Goal: Check status

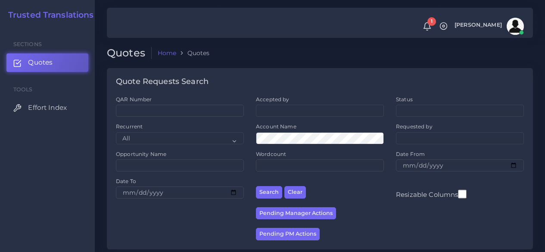
scroll to position [172, 0]
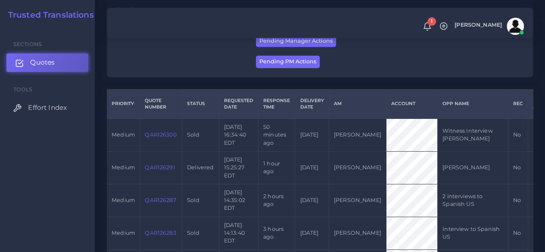
drag, startPoint x: 0, startPoint y: 0, endPoint x: 51, endPoint y: 66, distance: 83.0
click at [51, 66] on span "Quotes" at bounding box center [42, 62] width 25 height 9
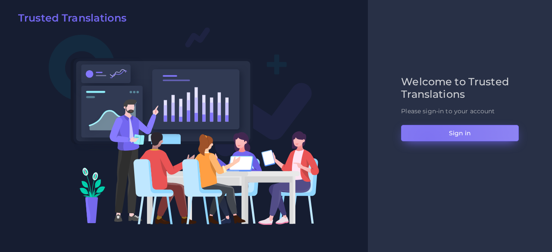
click at [427, 140] on button "Sign in" at bounding box center [460, 133] width 118 height 16
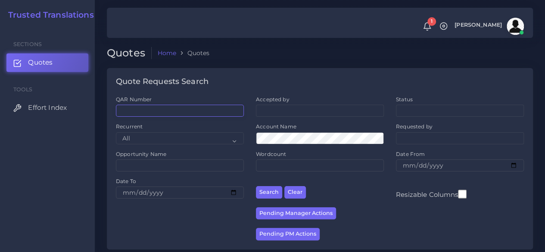
click at [165, 107] on input "QAR Number" at bounding box center [180, 111] width 128 height 12
paste input "QAR126100"
type input "QAR126100"
click at [256, 186] on button "Search" at bounding box center [269, 192] width 26 height 13
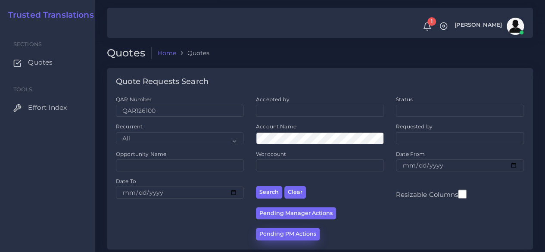
scroll to position [141, 0]
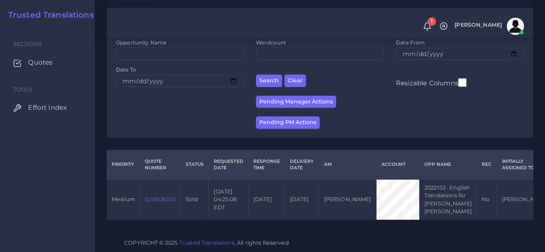
click at [166, 196] on link "QAR126100" at bounding box center [160, 199] width 31 height 6
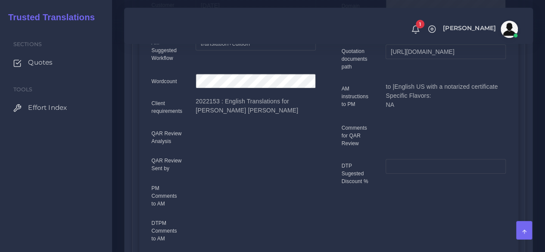
scroll to position [259, 0]
